Goal: Transaction & Acquisition: Subscribe to service/newsletter

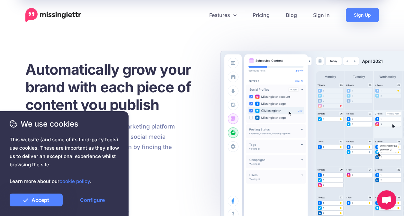
scroll to position [32, 0]
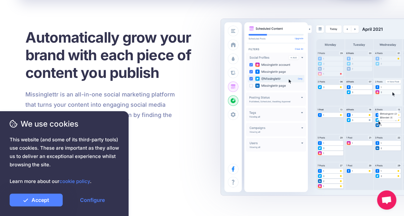
drag, startPoint x: 0, startPoint y: 0, endPoint x: 74, endPoint y: 158, distance: 174.7
click at [74, 158] on span "This website (and some of its third-party tools) use cookies. These are importa…" at bounding box center [64, 161] width 109 height 50
click at [56, 201] on link "Accept" at bounding box center [36, 200] width 53 height 13
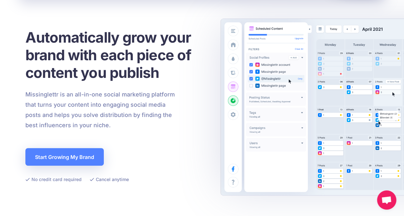
click at [83, 155] on span "This website (and some of its third-party tools) use cookies. These are importa…" at bounding box center [64, 161] width 109 height 50
drag, startPoint x: 83, startPoint y: 155, endPoint x: 56, endPoint y: 155, distance: 27.6
click at [56, 155] on span "This website (and some of its third-party tools) use cookies. These are importa…" at bounding box center [64, 161] width 109 height 50
click at [51, 162] on span "This website (and some of its third-party tools) use cookies. These are importa…" at bounding box center [64, 161] width 109 height 50
click at [67, 163] on span "This website (and some of its third-party tools) use cookies. These are importa…" at bounding box center [64, 161] width 109 height 50
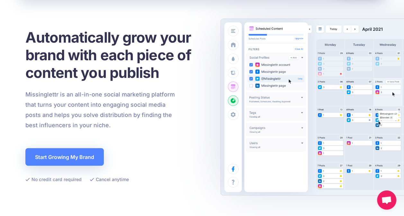
click at [57, 161] on span "This website (and some of its third-party tools) use cookies. These are importa…" at bounding box center [64, 161] width 109 height 50
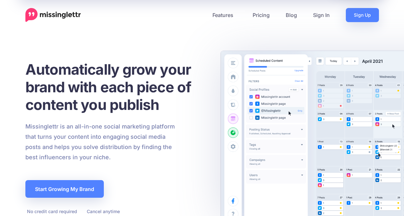
scroll to position [32, 0]
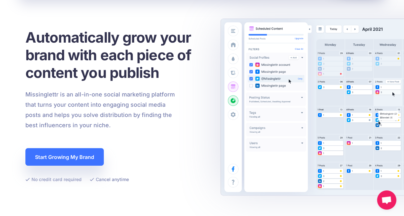
click at [53, 158] on link "Start Growing My Brand" at bounding box center [64, 157] width 78 height 18
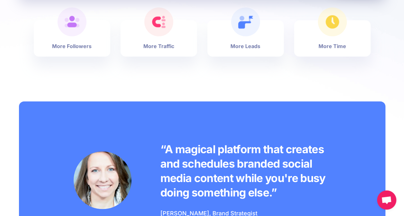
scroll to position [385, 0]
